Goal: Entertainment & Leisure: Consume media (video, audio)

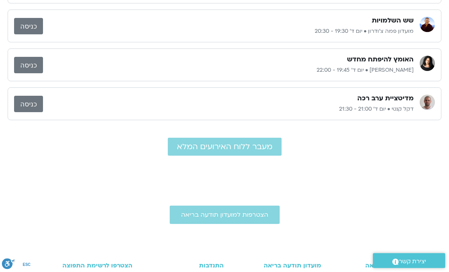
scroll to position [181, 0]
click at [232, 145] on span "מעבר ללוח האירועים המלא" at bounding box center [225, 146] width 96 height 9
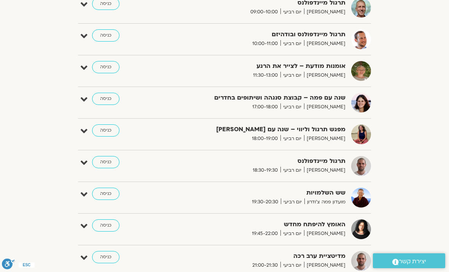
scroll to position [315, 0]
click at [109, 70] on link "כניסה" at bounding box center [105, 67] width 27 height 12
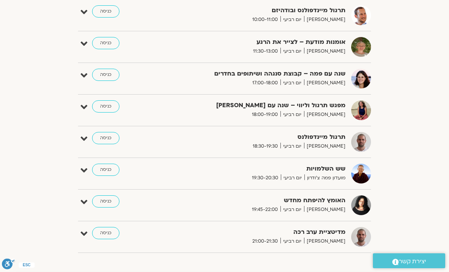
click at [81, 47] on icon at bounding box center [84, 43] width 7 height 11
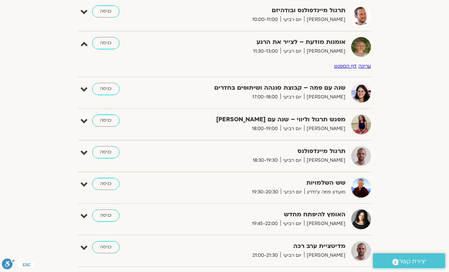
click at [351, 66] on link "דף המפגש" at bounding box center [345, 66] width 22 height 6
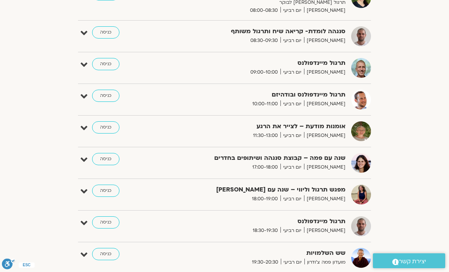
scroll to position [255, 0]
